Goal: Task Accomplishment & Management: Manage account settings

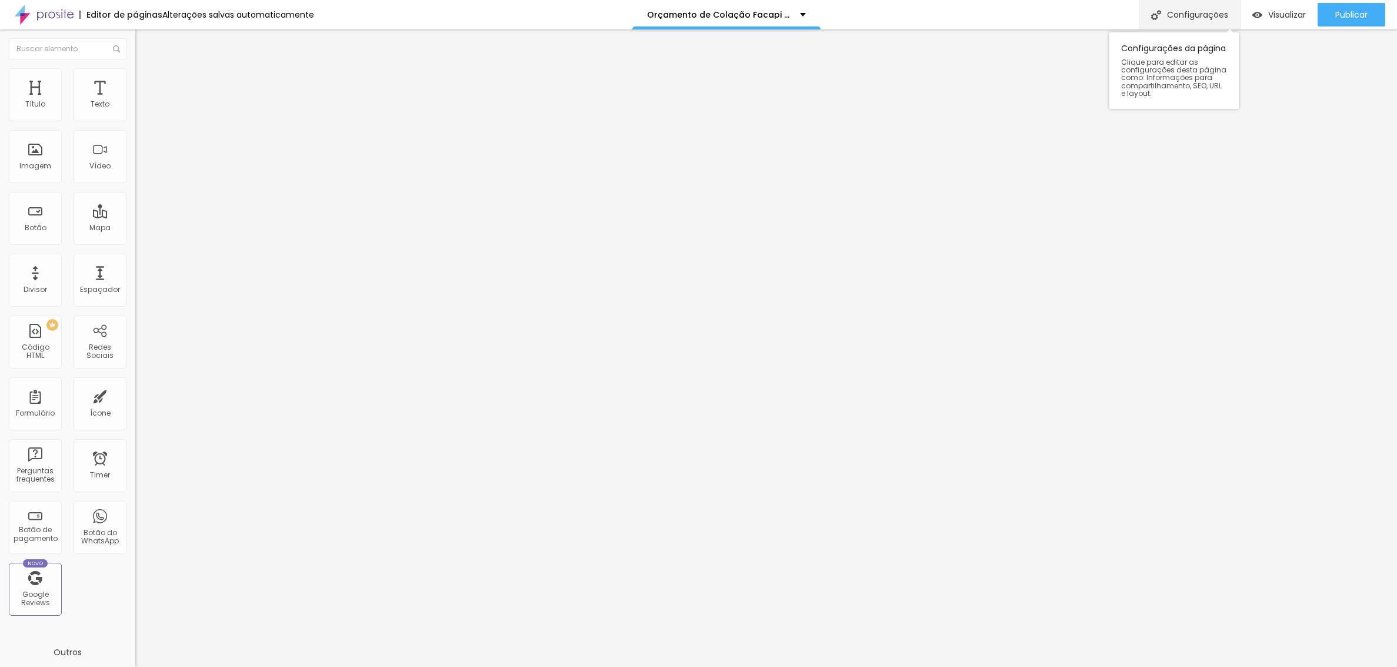
click at [1177, 10] on div "Configurações" at bounding box center [1189, 14] width 101 height 29
click at [907, 666] on div at bounding box center [698, 679] width 1397 height 11
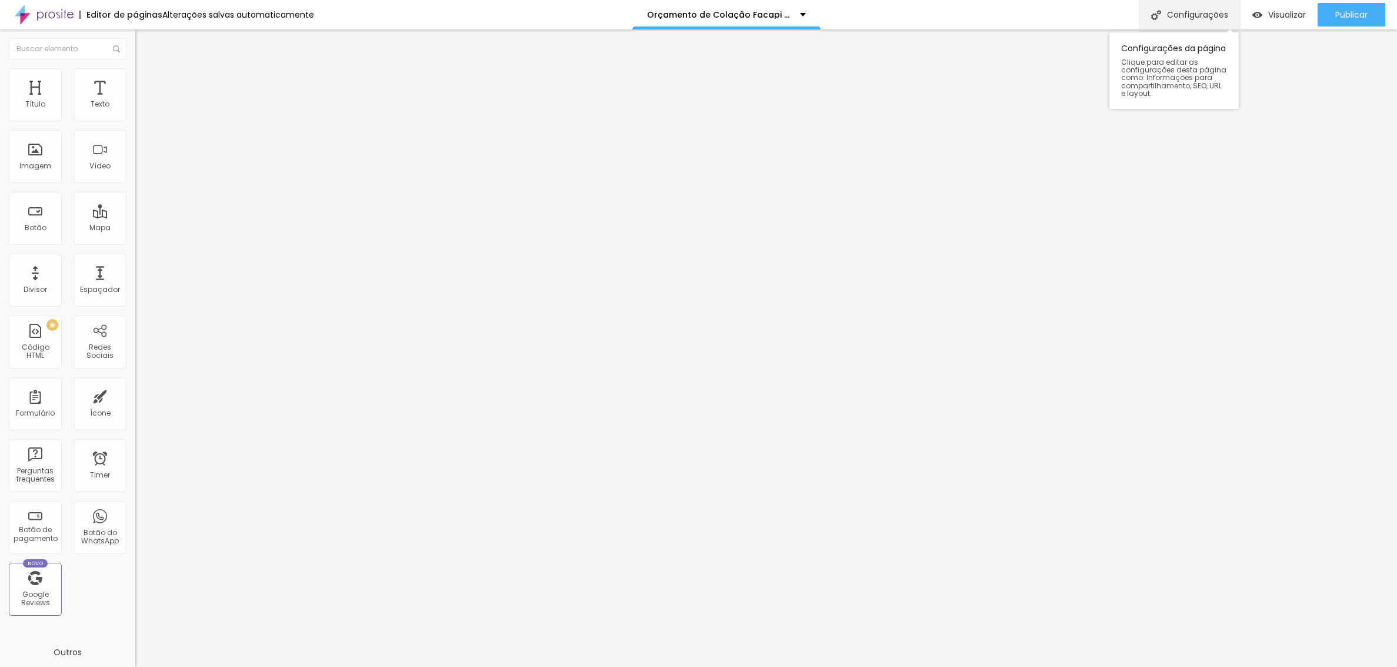
click at [1190, 15] on div "Configurações" at bounding box center [1189, 14] width 101 height 29
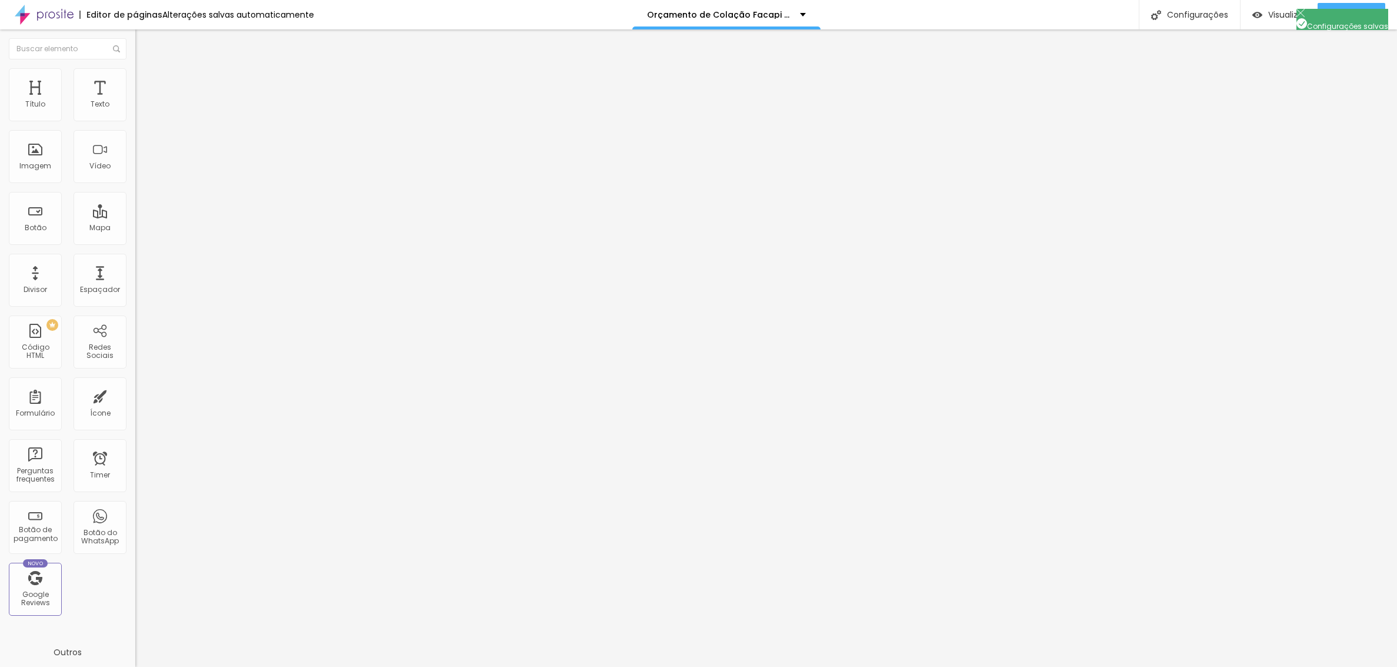
click at [1193, 15] on div "Configurações" at bounding box center [1189, 14] width 101 height 29
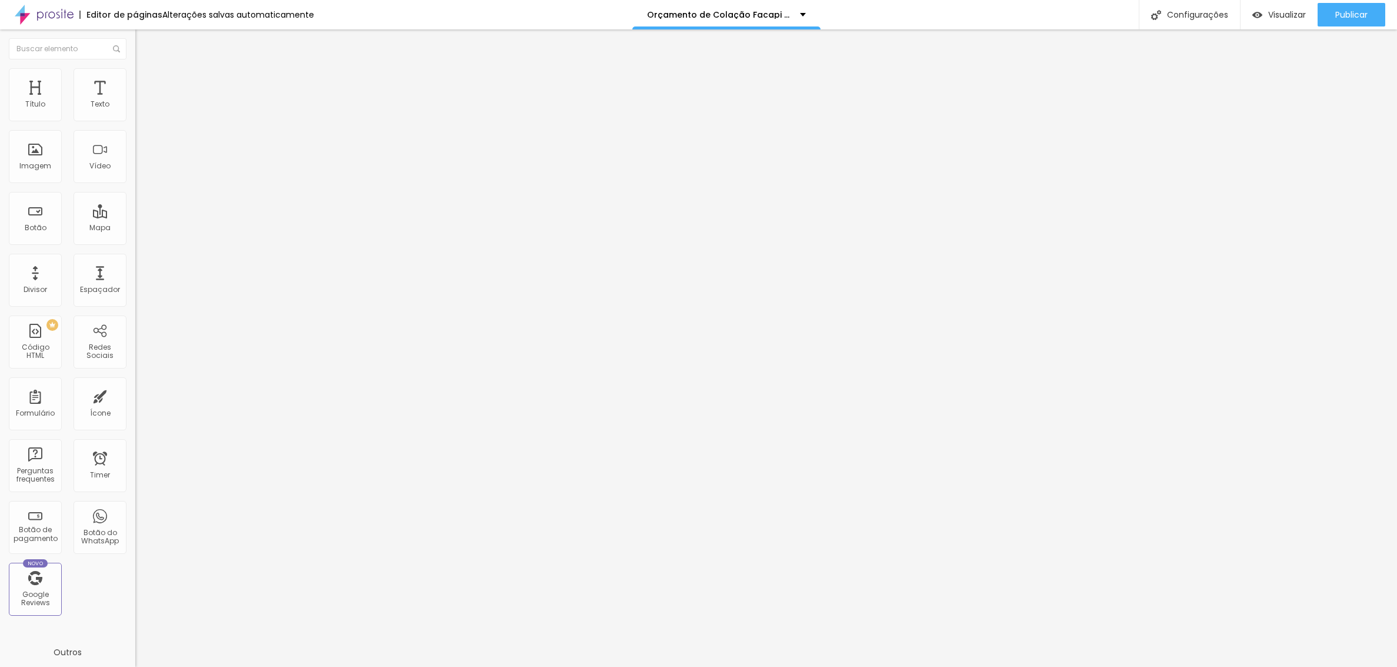
click at [1204, 10] on div "Configurações" at bounding box center [1189, 14] width 101 height 29
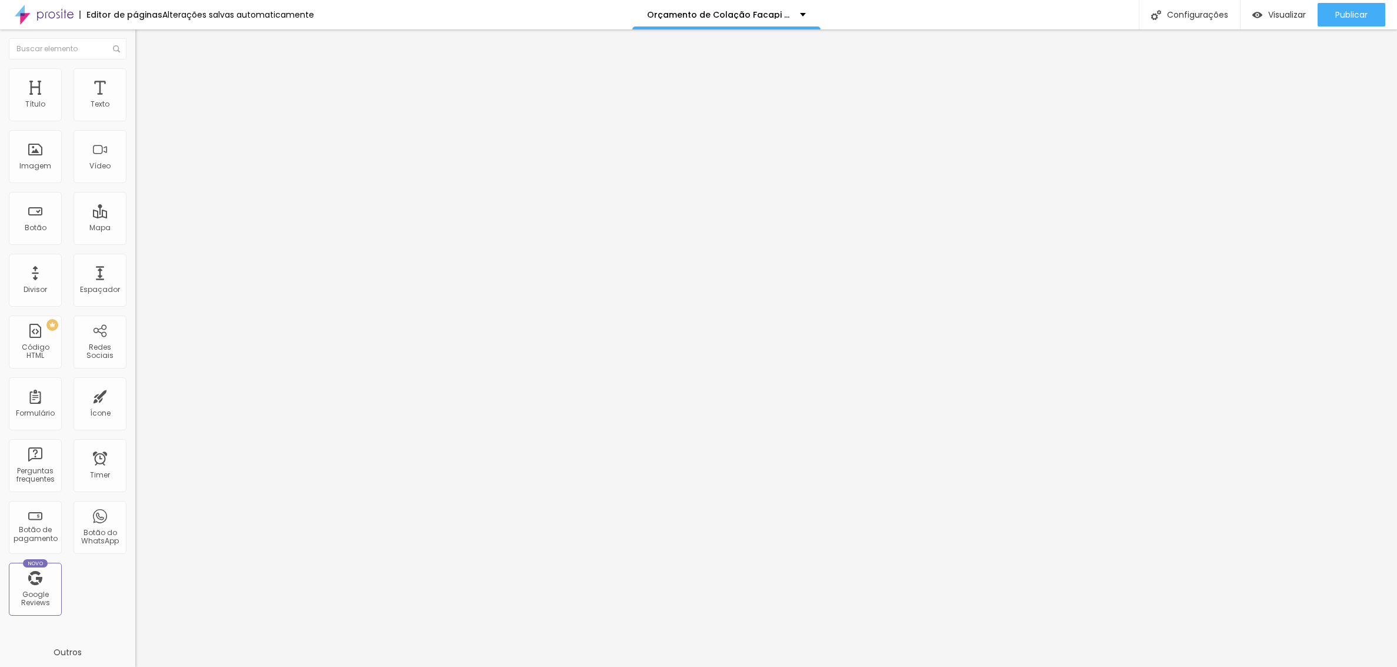
scroll to position [4974, 0]
